Goal: Task Accomplishment & Management: Complete application form

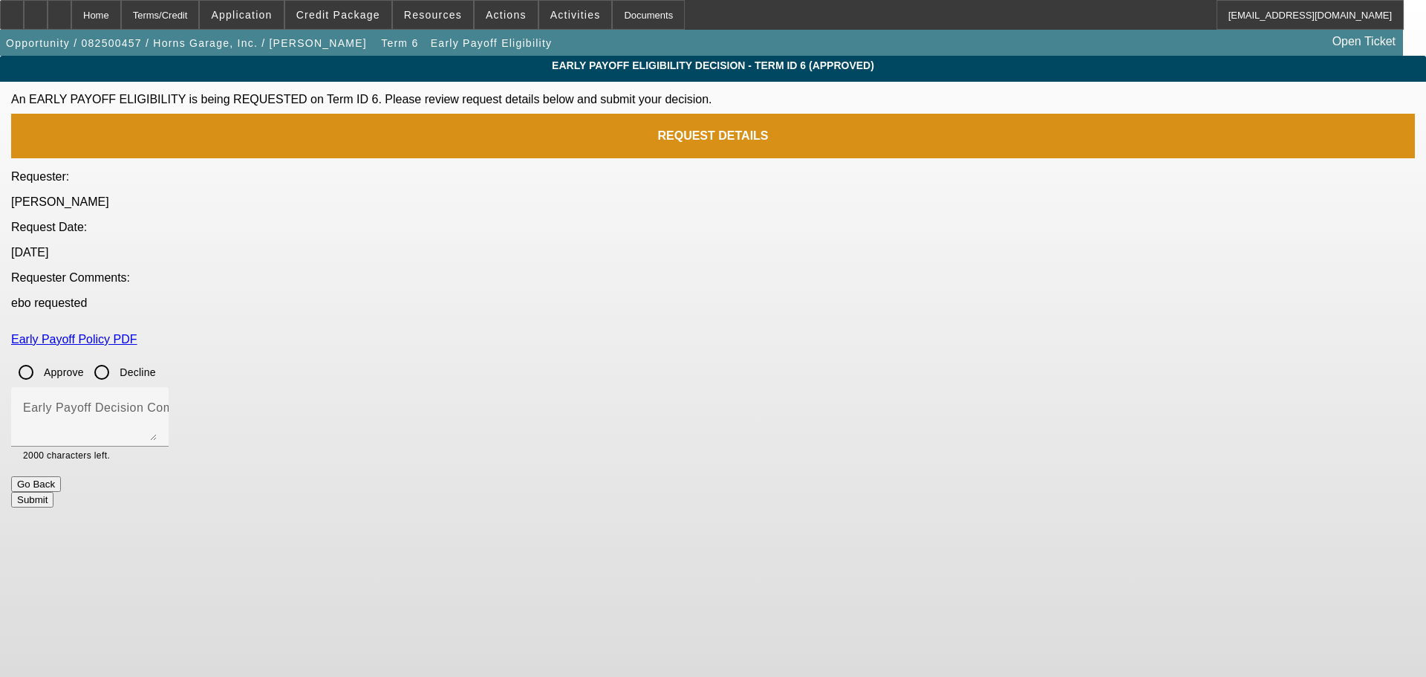
click at [41, 357] on input "Approve" at bounding box center [26, 372] width 30 height 30
radio input "true"
click at [157, 387] on div "Early Payoff Decision Comment" at bounding box center [90, 416] width 134 height 59
type textarea "APPROVED"
click at [53, 492] on button "Submit" at bounding box center [32, 500] width 42 height 16
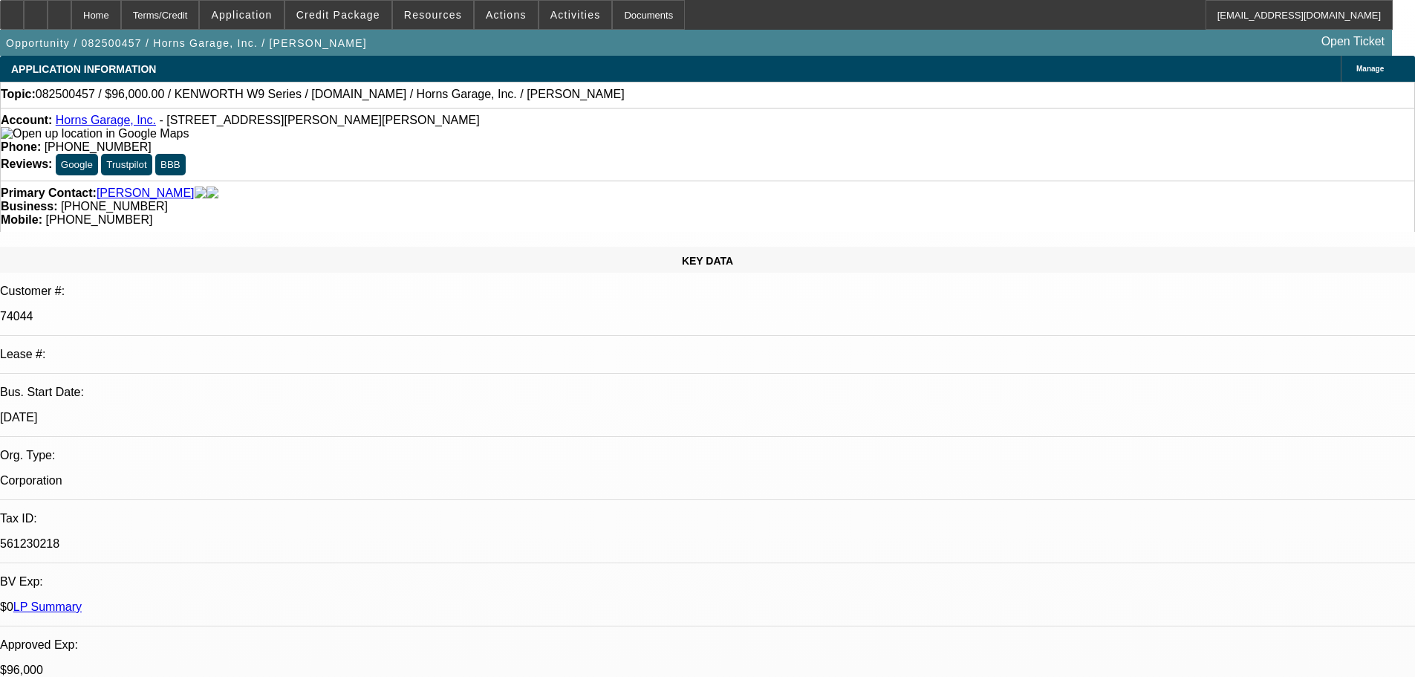
select select "0"
select select "2"
select select "0"
select select "6"
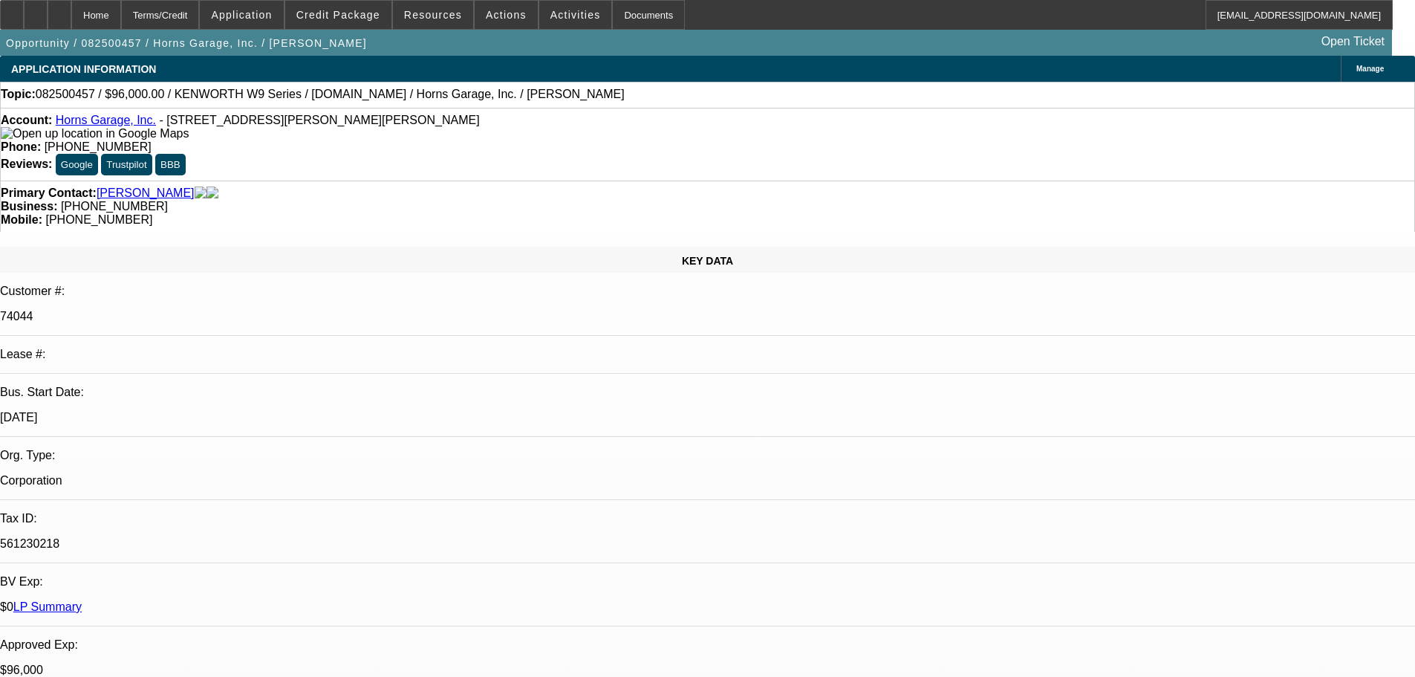
select select "0"
select select "2"
select select "0"
select select "6"
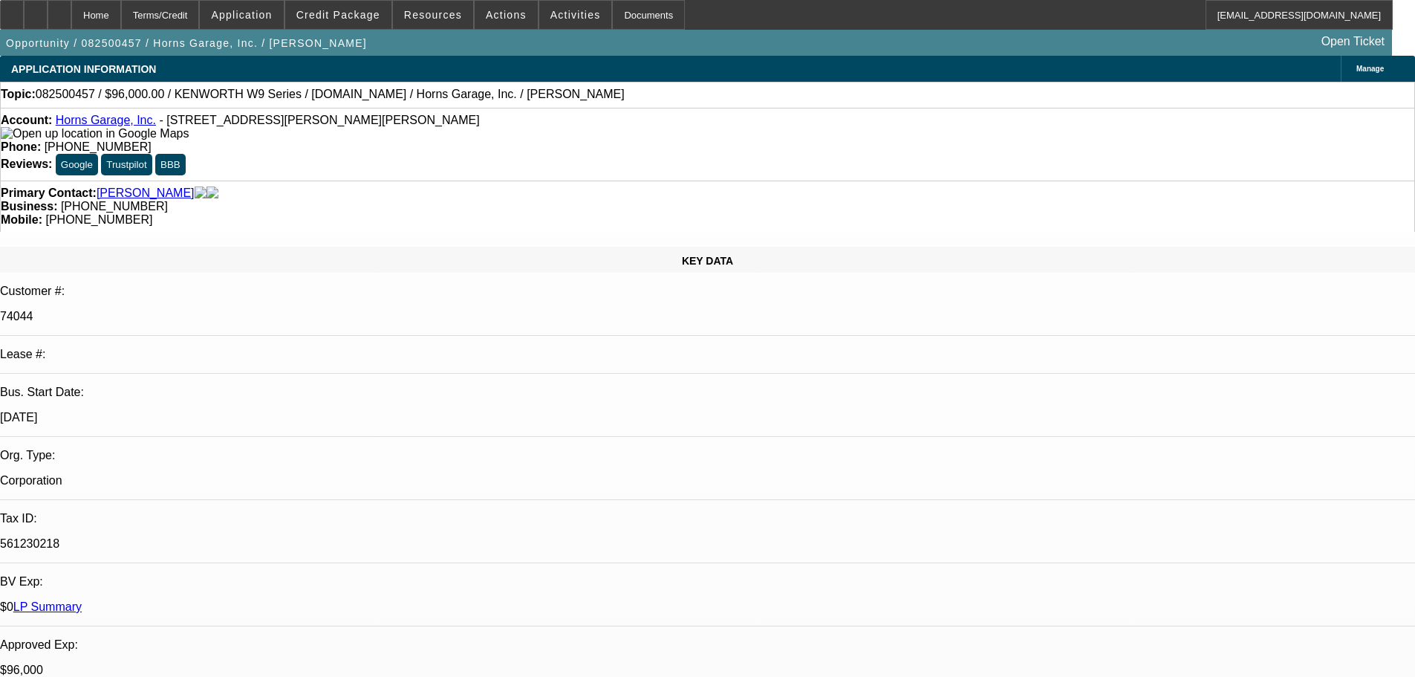
select select "0"
select select "2"
select select "0"
select select "6"
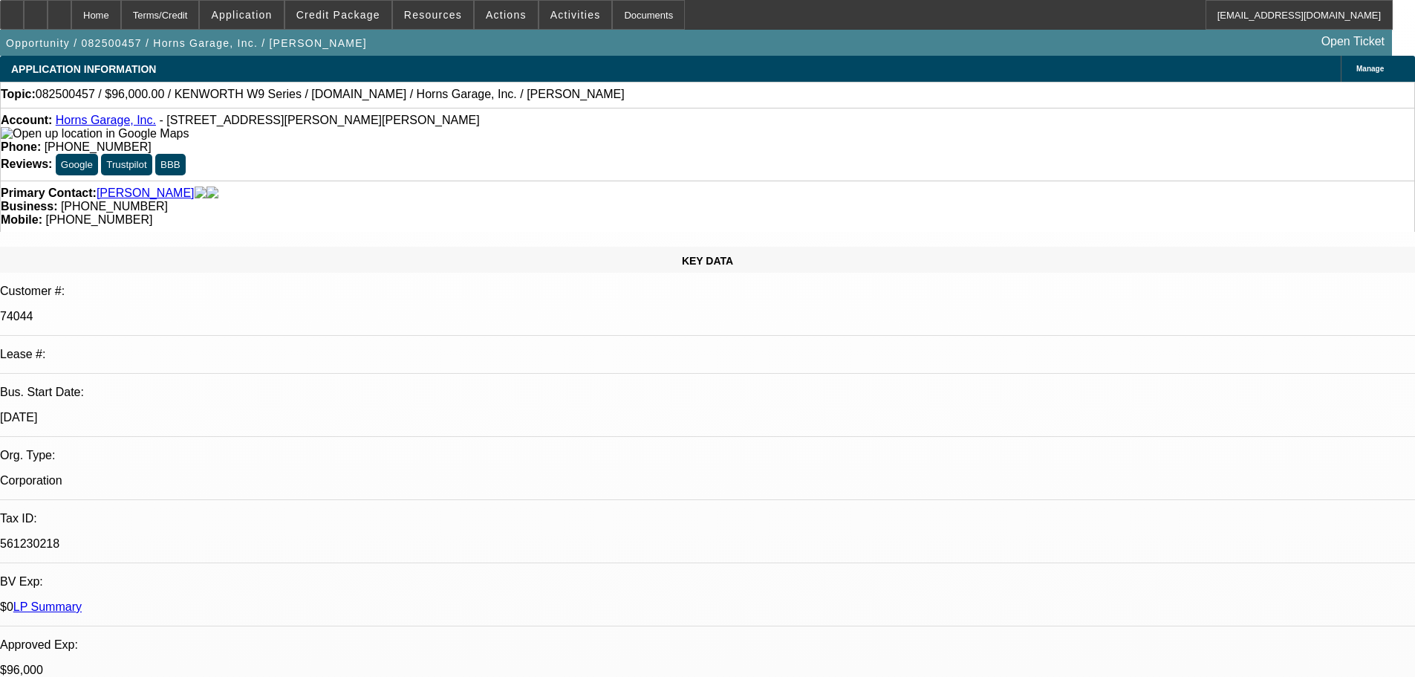
select select "0"
select select "6"
drag, startPoint x: 196, startPoint y: 414, endPoint x: 281, endPoint y: 371, distance: 94.7
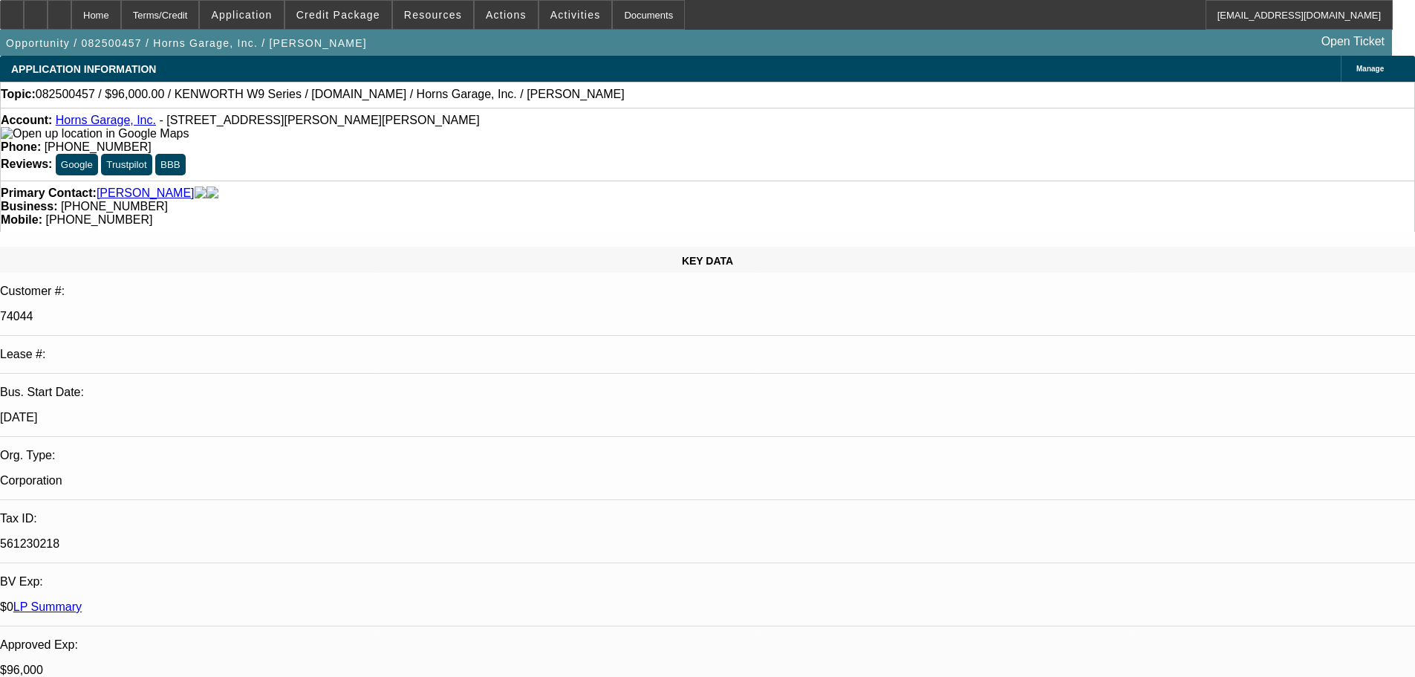
checkbox input "true"
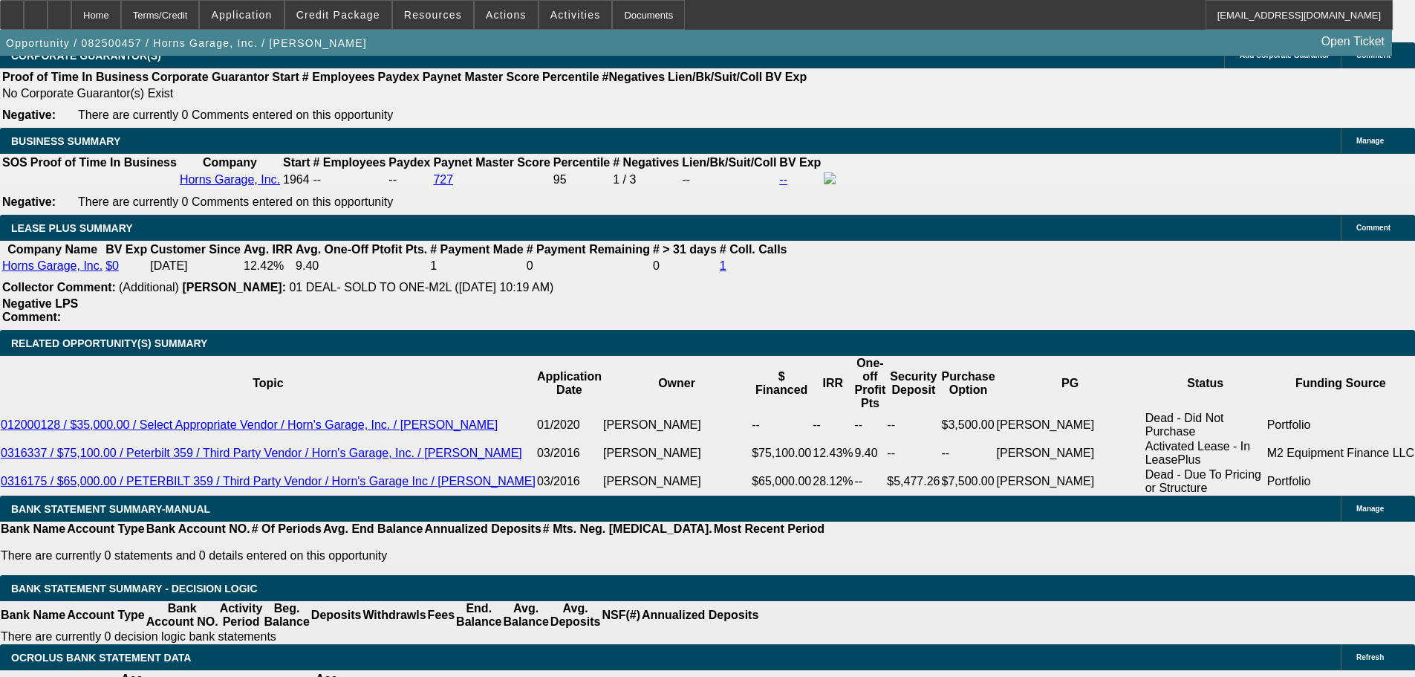
scroll to position [2383, 0]
